Goal: Task Accomplishment & Management: Manage account settings

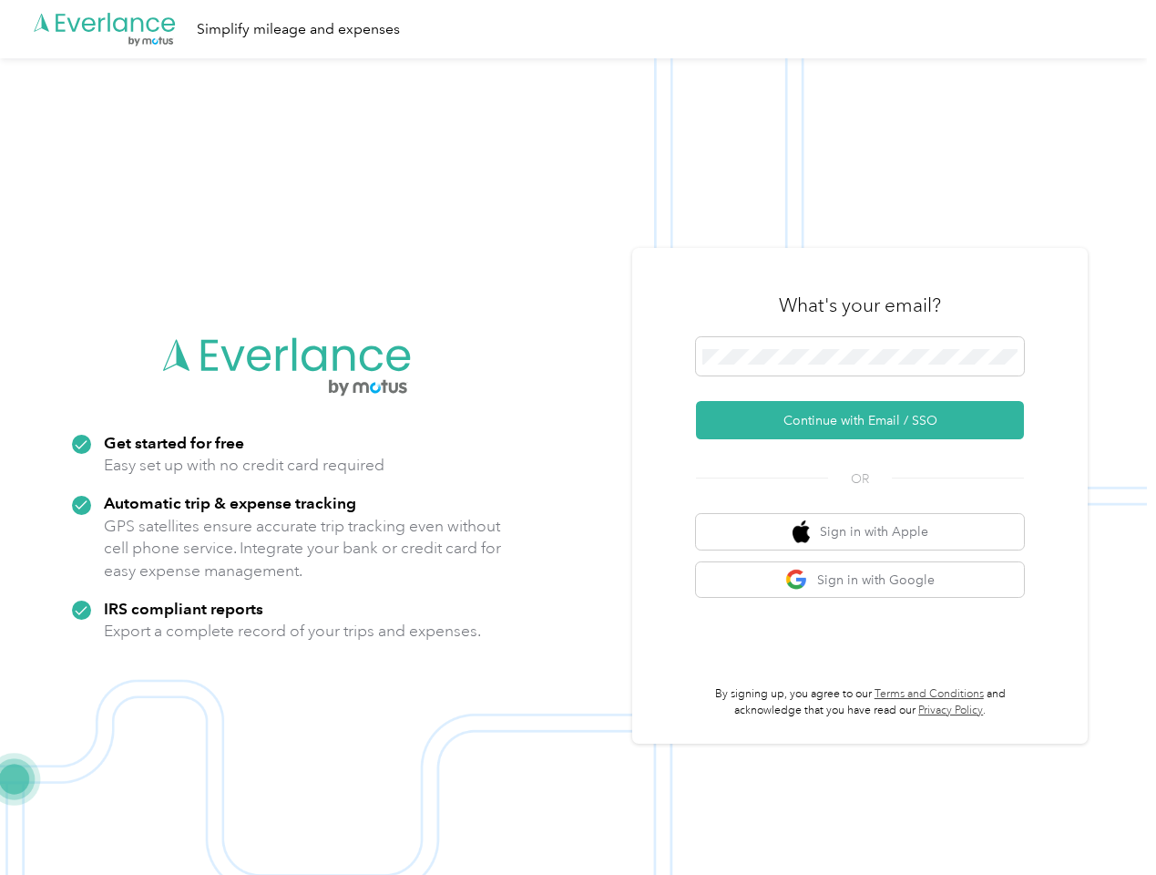
click at [578, 437] on img at bounding box center [573, 495] width 1147 height 875
click at [578, 29] on div ".cls-1 { fill: #00adee; } .cls-2 { fill: #fff; } .cls-3 { fill: #707372; } .cls…" at bounding box center [573, 29] width 1147 height 58
click at [867, 420] on button "Continue with Email / SSO" at bounding box center [860, 420] width 328 height 38
click at [867, 531] on button "Sign in with Apple" at bounding box center [860, 532] width 328 height 36
click at [867, 579] on button "Sign in with Google" at bounding box center [860, 580] width 328 height 36
